Goal: Task Accomplishment & Management: Manage account settings

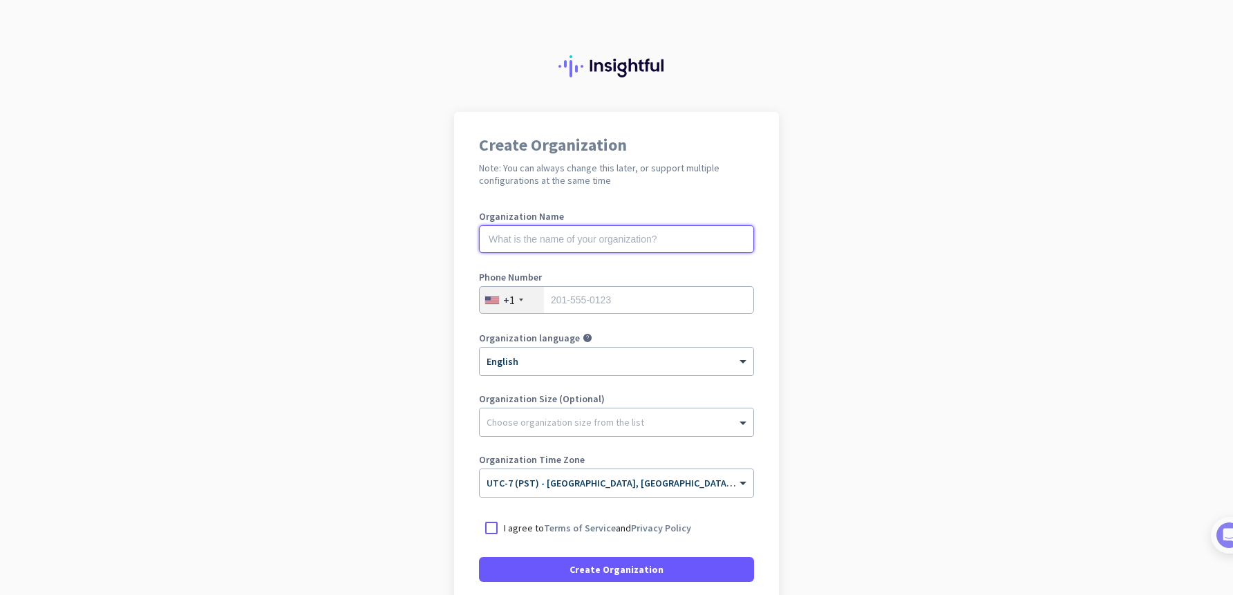
click at [590, 243] on input "text" at bounding box center [616, 239] width 275 height 28
type input "Mercor"
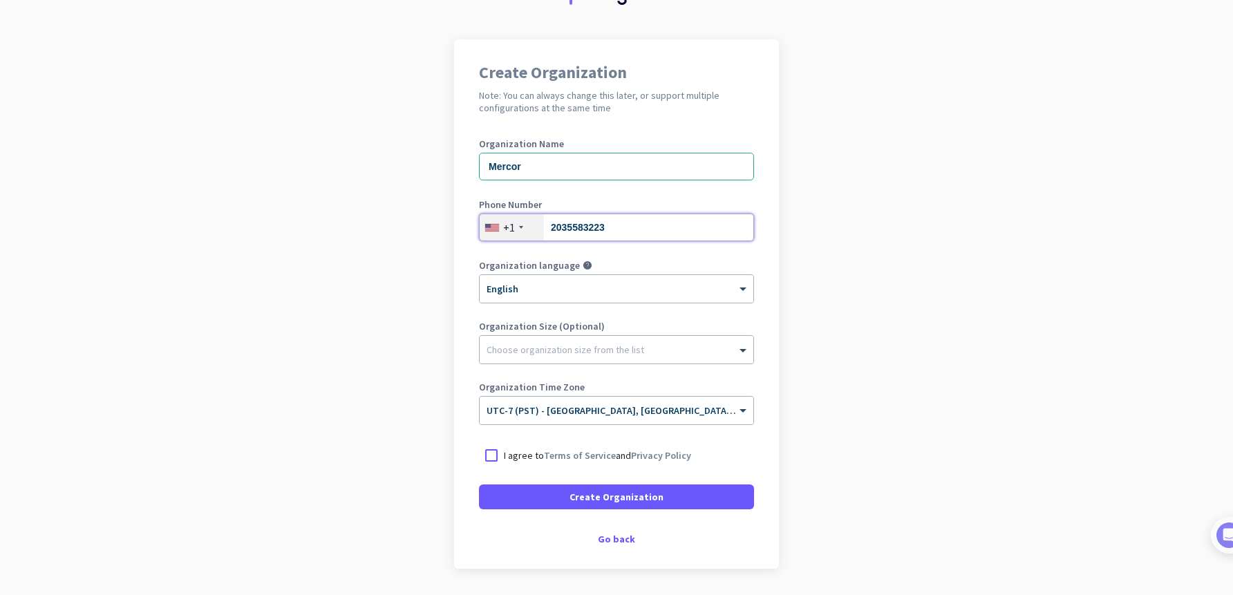
scroll to position [115, 0]
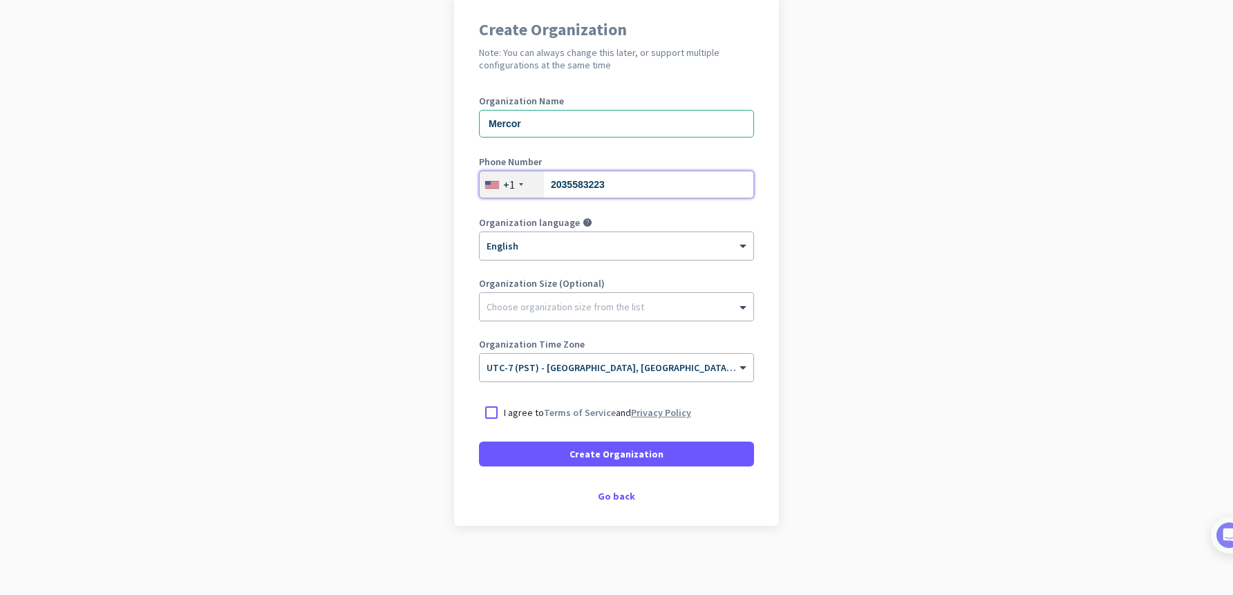
type input "2035583223"
click at [631, 417] on link "Privacy Policy" at bounding box center [661, 412] width 60 height 12
click at [485, 404] on div at bounding box center [491, 412] width 25 height 25
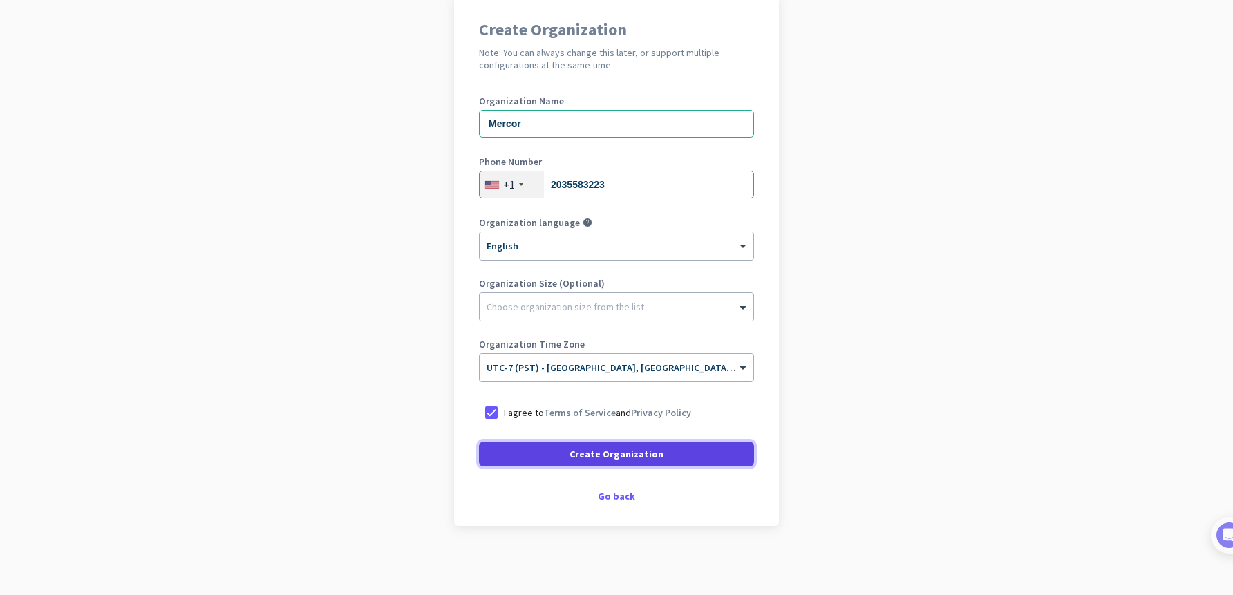
click at [498, 444] on span at bounding box center [616, 453] width 275 height 33
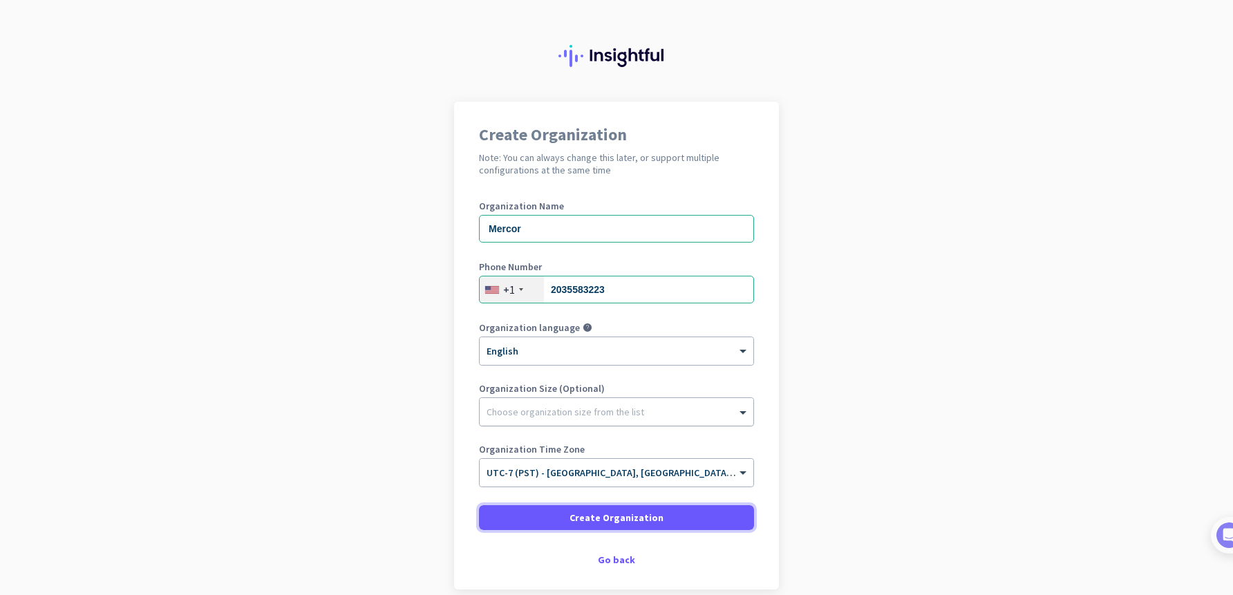
scroll to position [0, 0]
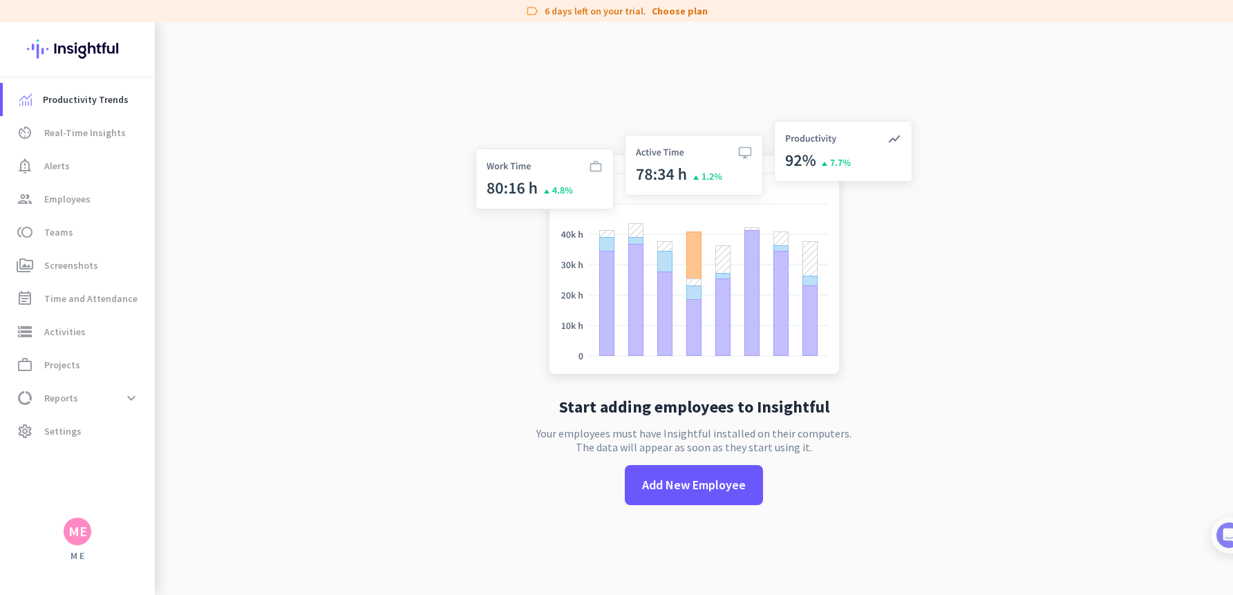
scroll to position [22, 0]
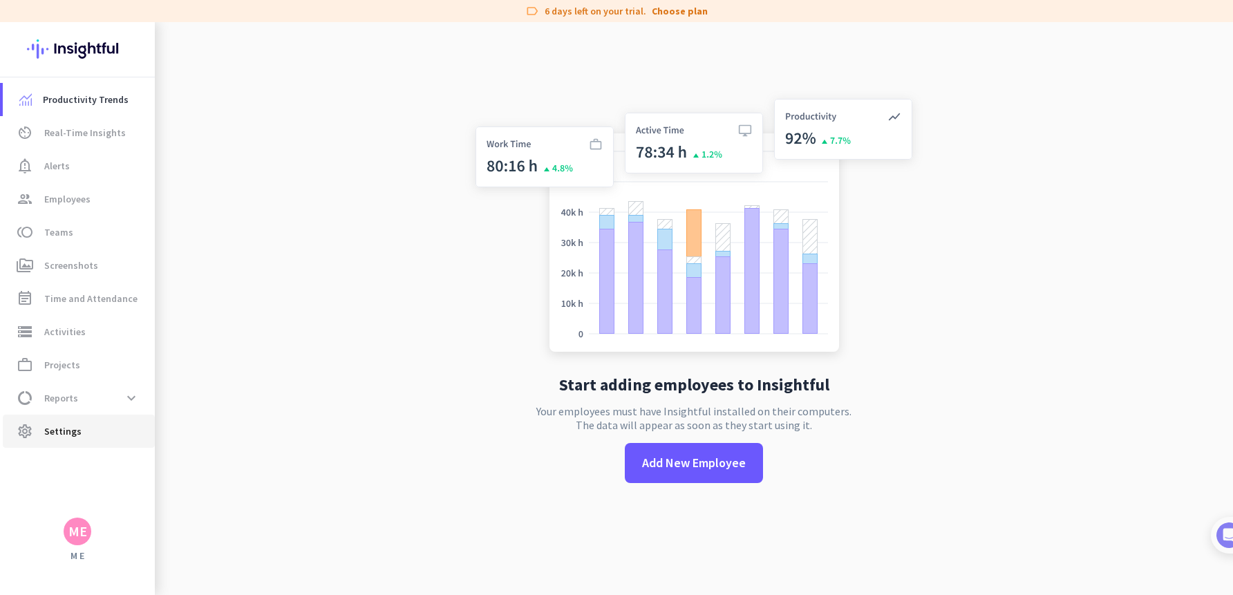
click at [55, 428] on span "Settings" at bounding box center [62, 431] width 37 height 17
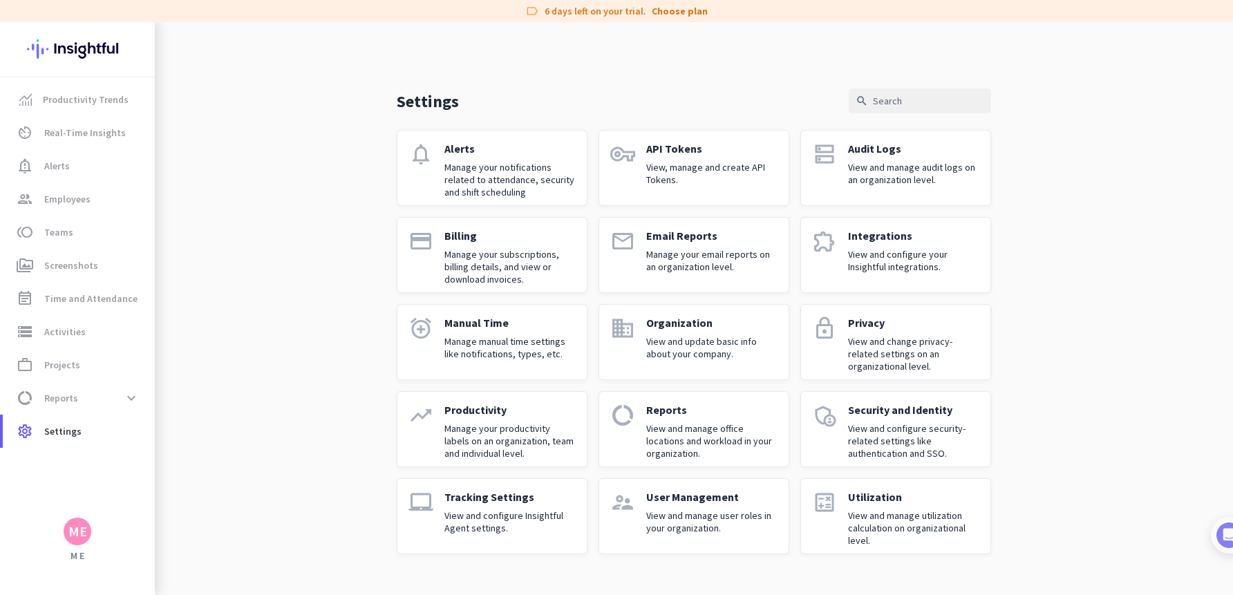
click at [88, 544] on app-letter-avatar "ME" at bounding box center [78, 532] width 28 height 28
click at [267, 112] on div at bounding box center [616, 297] width 1233 height 595
click at [117, 211] on link "group Employees" at bounding box center [79, 198] width 152 height 33
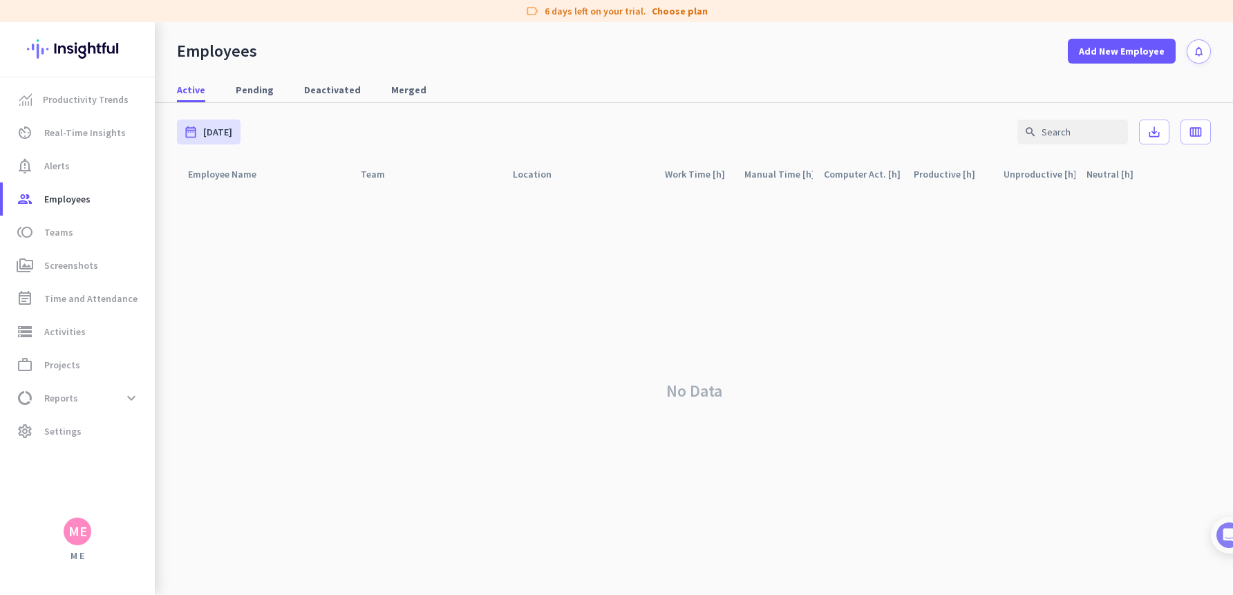
click at [65, 547] on div "Productivity Trends av_timer Real-Time Insights notification_important Alerts g…" at bounding box center [77, 308] width 155 height 573
click at [73, 538] on div "ME" at bounding box center [77, 531] width 19 height 14
click at [121, 512] on span "Sign out" at bounding box center [151, 505] width 106 height 25
